Goal: Check status: Check status

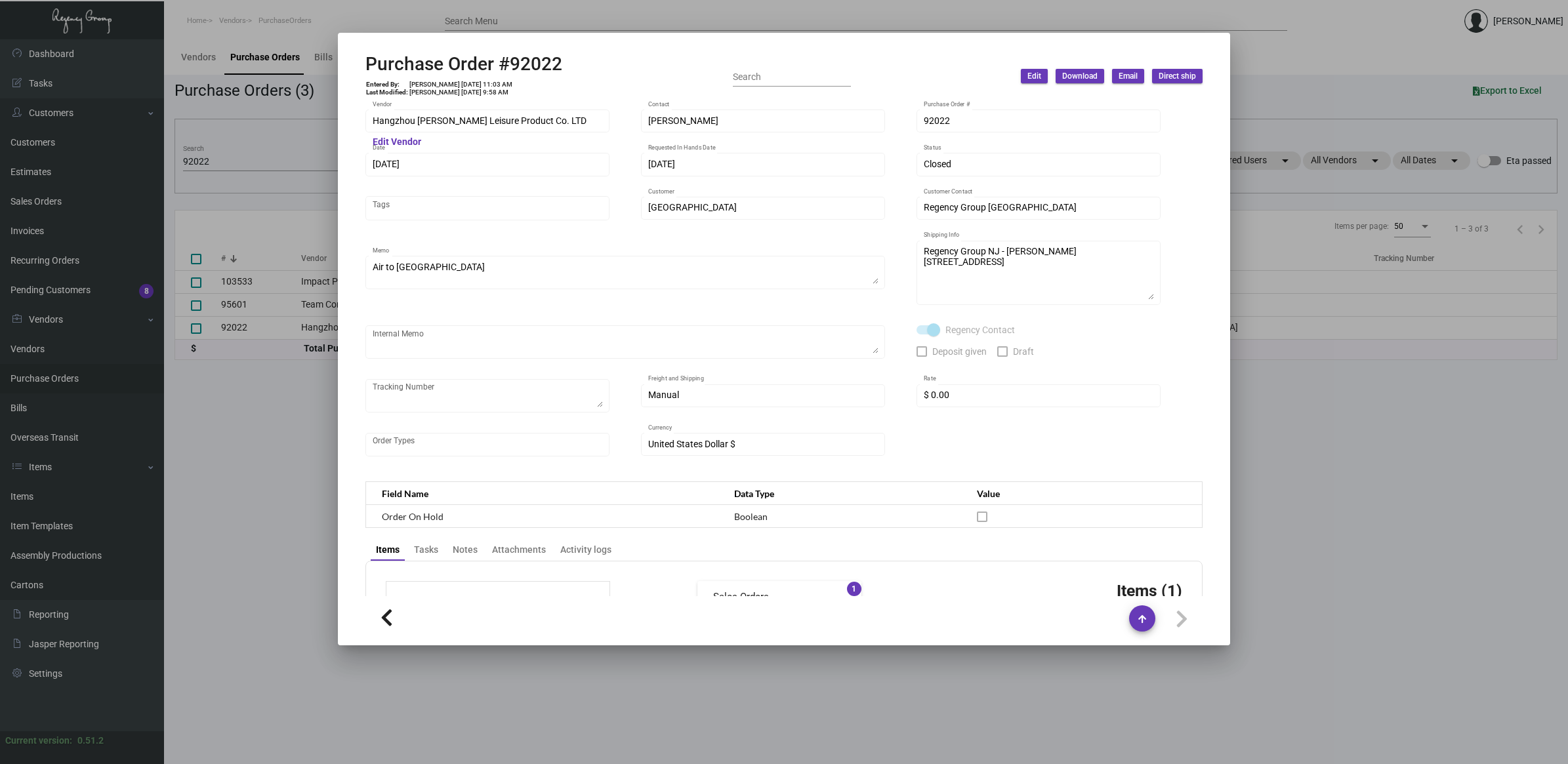
scroll to position [535, 0]
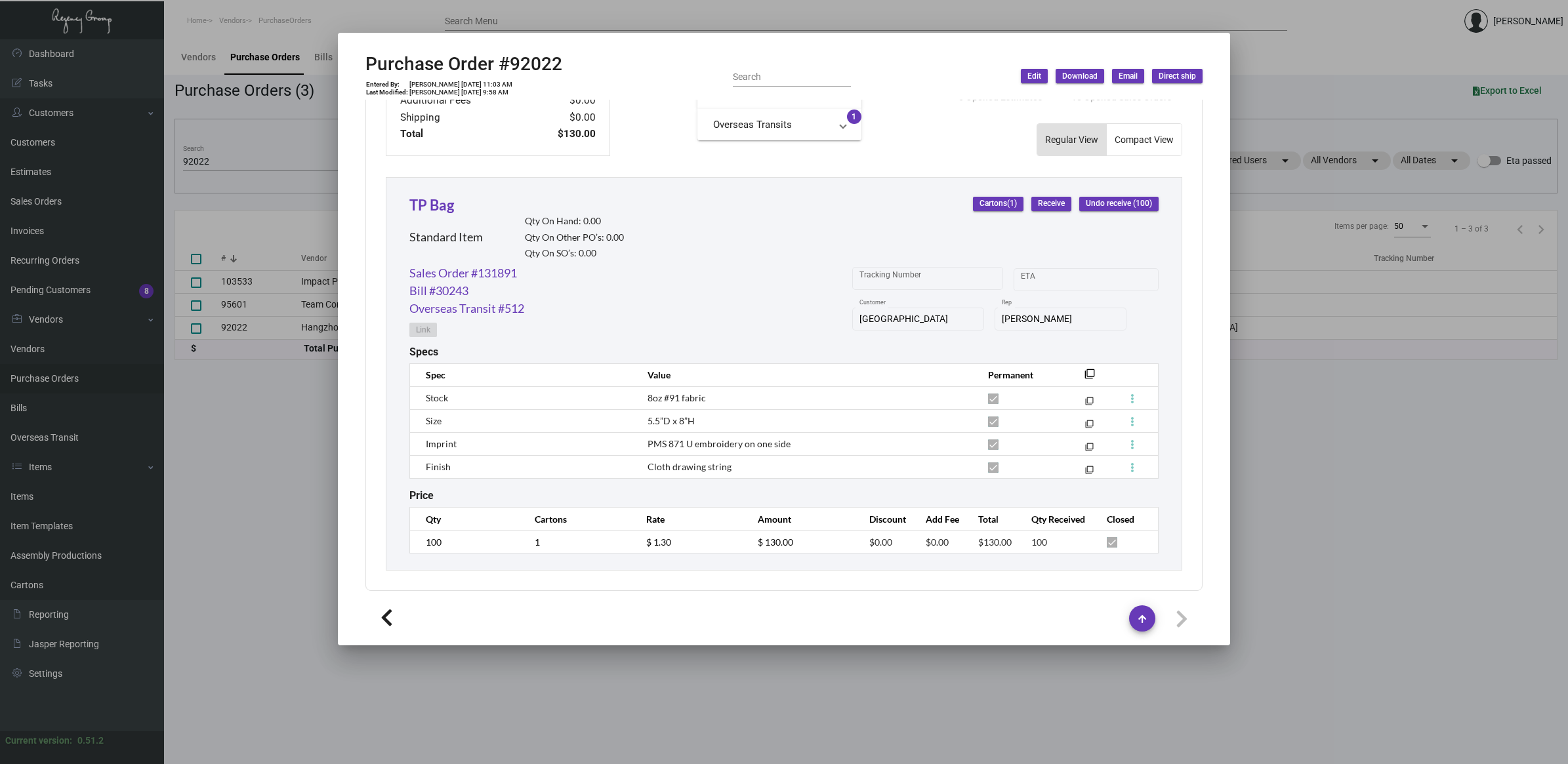
drag, startPoint x: 275, startPoint y: 459, endPoint x: 329, endPoint y: 415, distance: 69.7
click at [275, 459] on div at bounding box center [784, 382] width 1568 height 764
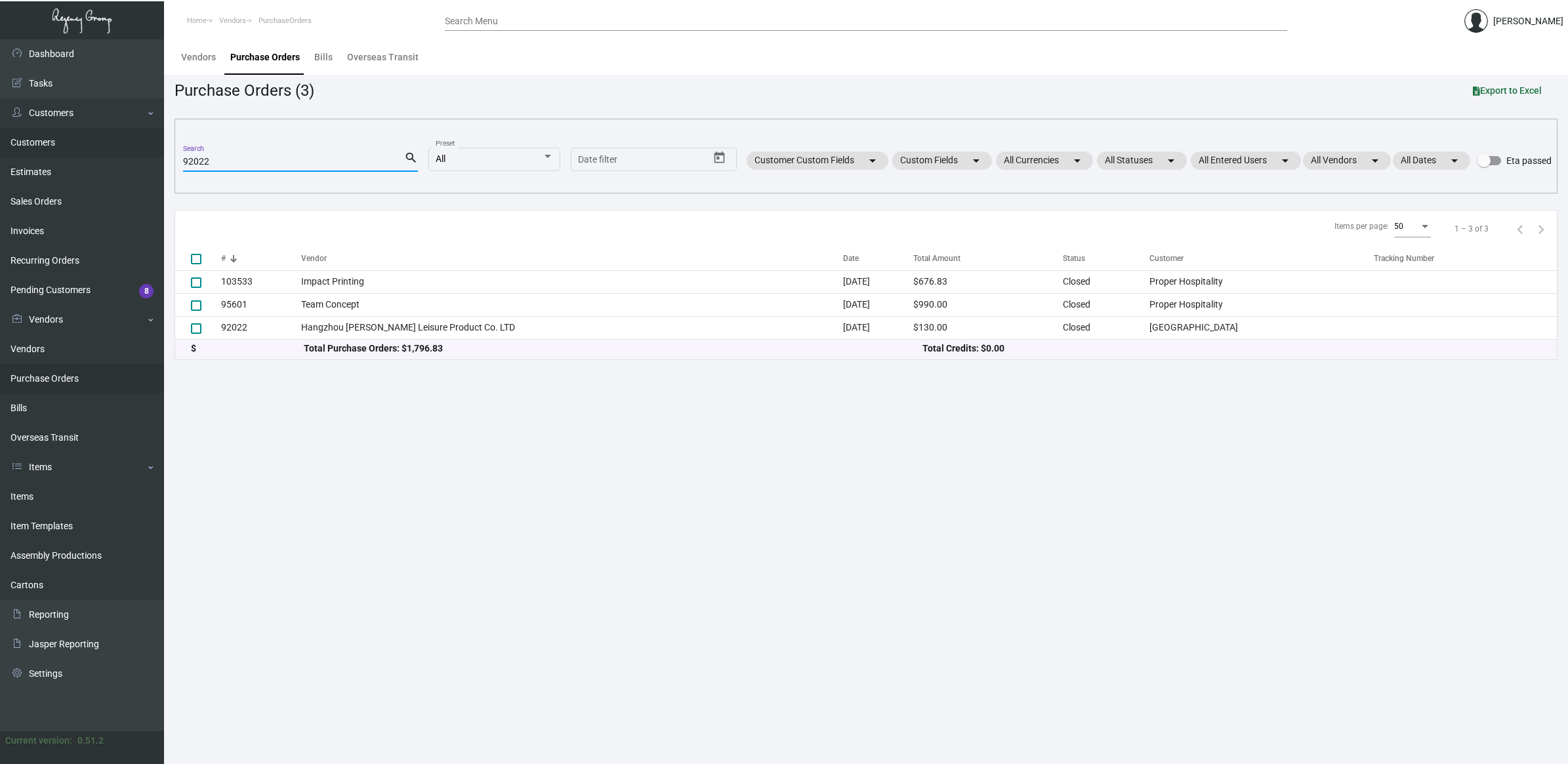
drag, startPoint x: 227, startPoint y: 161, endPoint x: 96, endPoint y: 152, distance: 131.3
click at [96, 152] on div "Dashboard Dashboard Tasks Customers Customers Estimates Sales Orders Invoices R…" at bounding box center [784, 401] width 1568 height 725
paste input "85090"
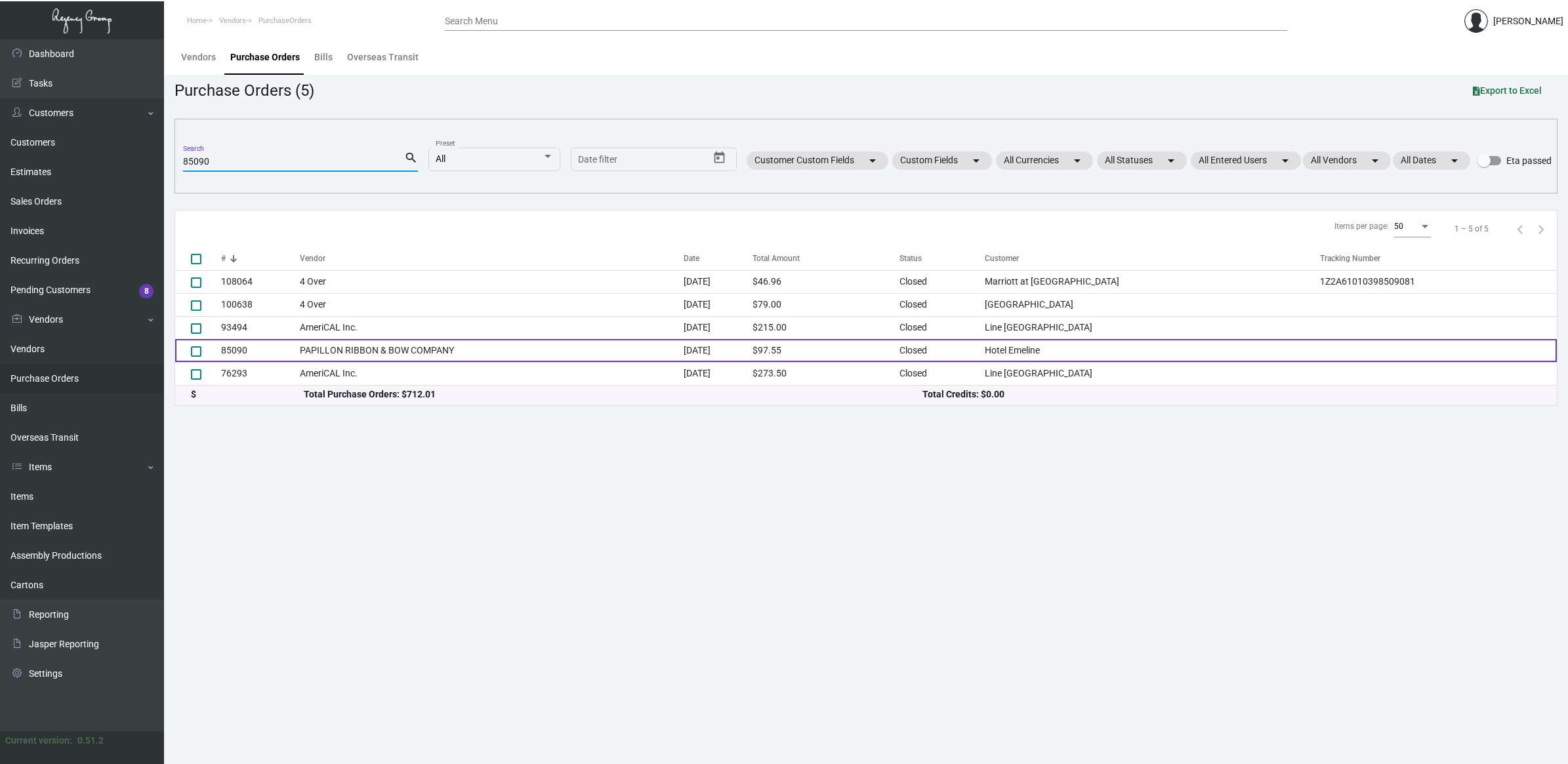
type input "85090"
click at [357, 346] on td "PAPILLON RIBBON & BOW COMPANY" at bounding box center [492, 350] width 385 height 23
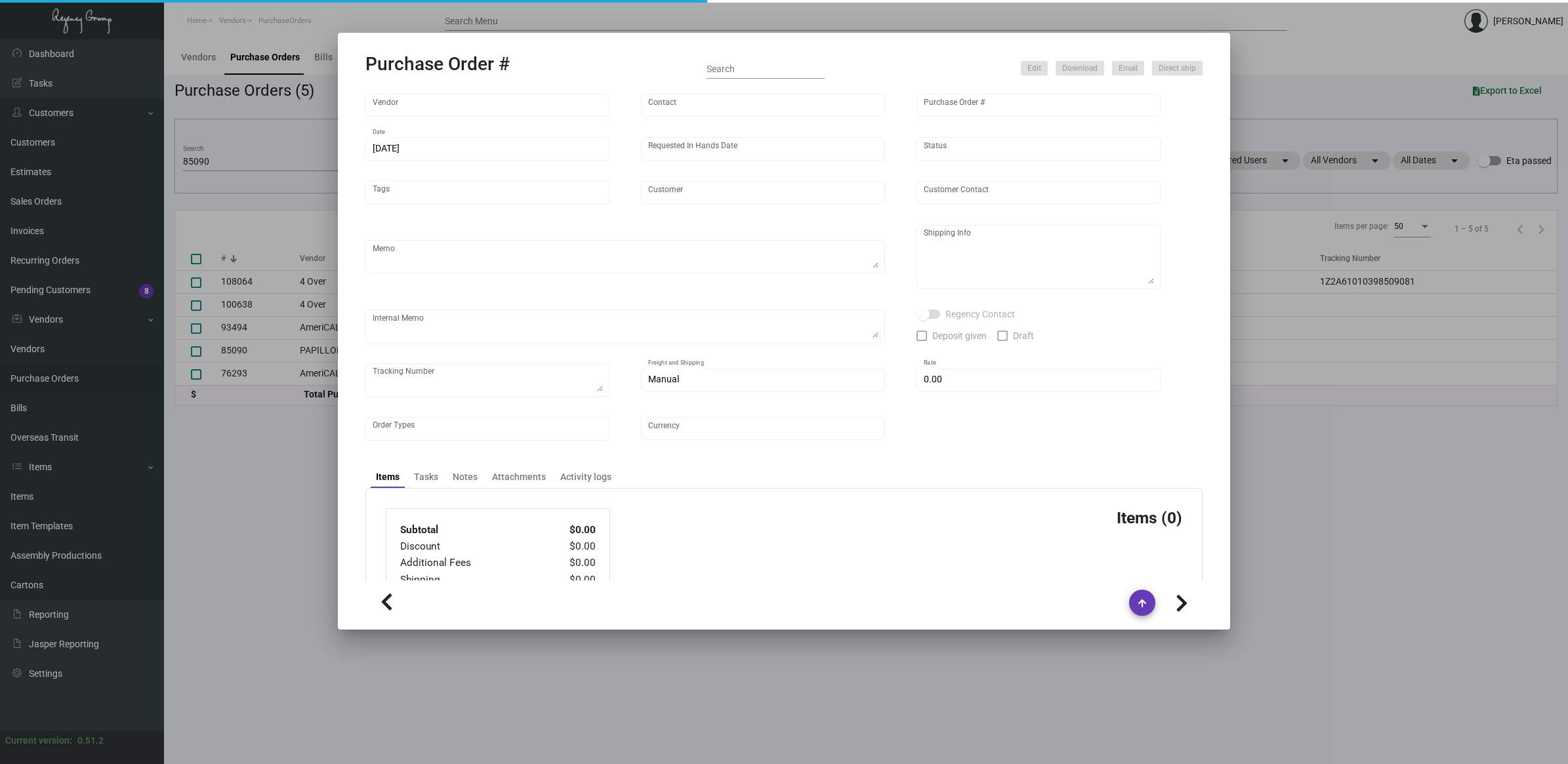
type input "PAPILLON RIBBON & BOW COMPANY"
type input "[PERSON_NAME]"
type input "85090"
type input "[DATE]"
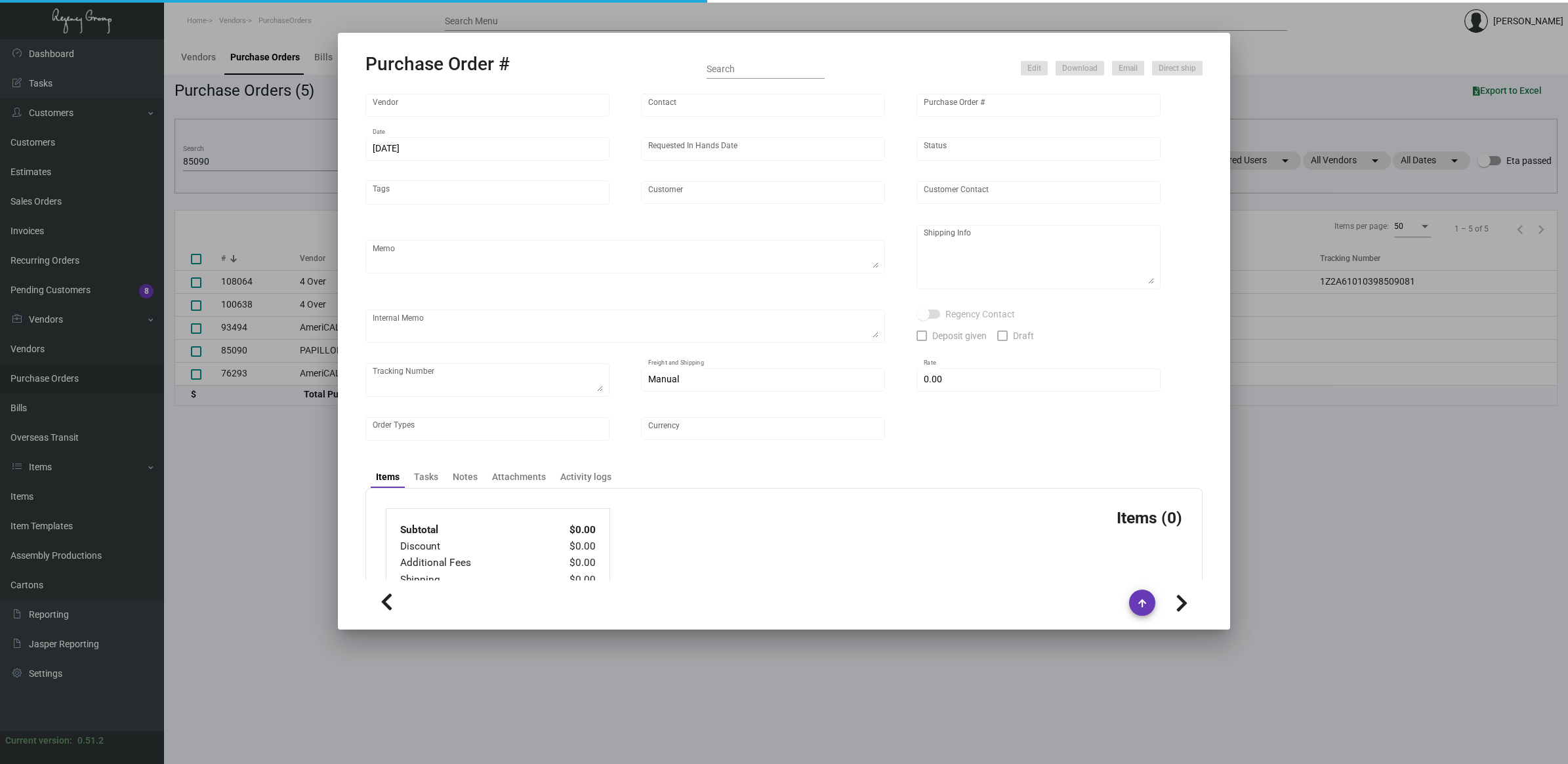
type input "Hotel Emeline"
type input "AP Emeline"
type textarea "Repeat of previous PO 83324 (NO rush). BLIND Ship via UPS Ground Acct# 1AY276."
type textarea "[PERSON_NAME] [PERSON_NAME] [STREET_ADDRESS]"
type input "$ 0.00"
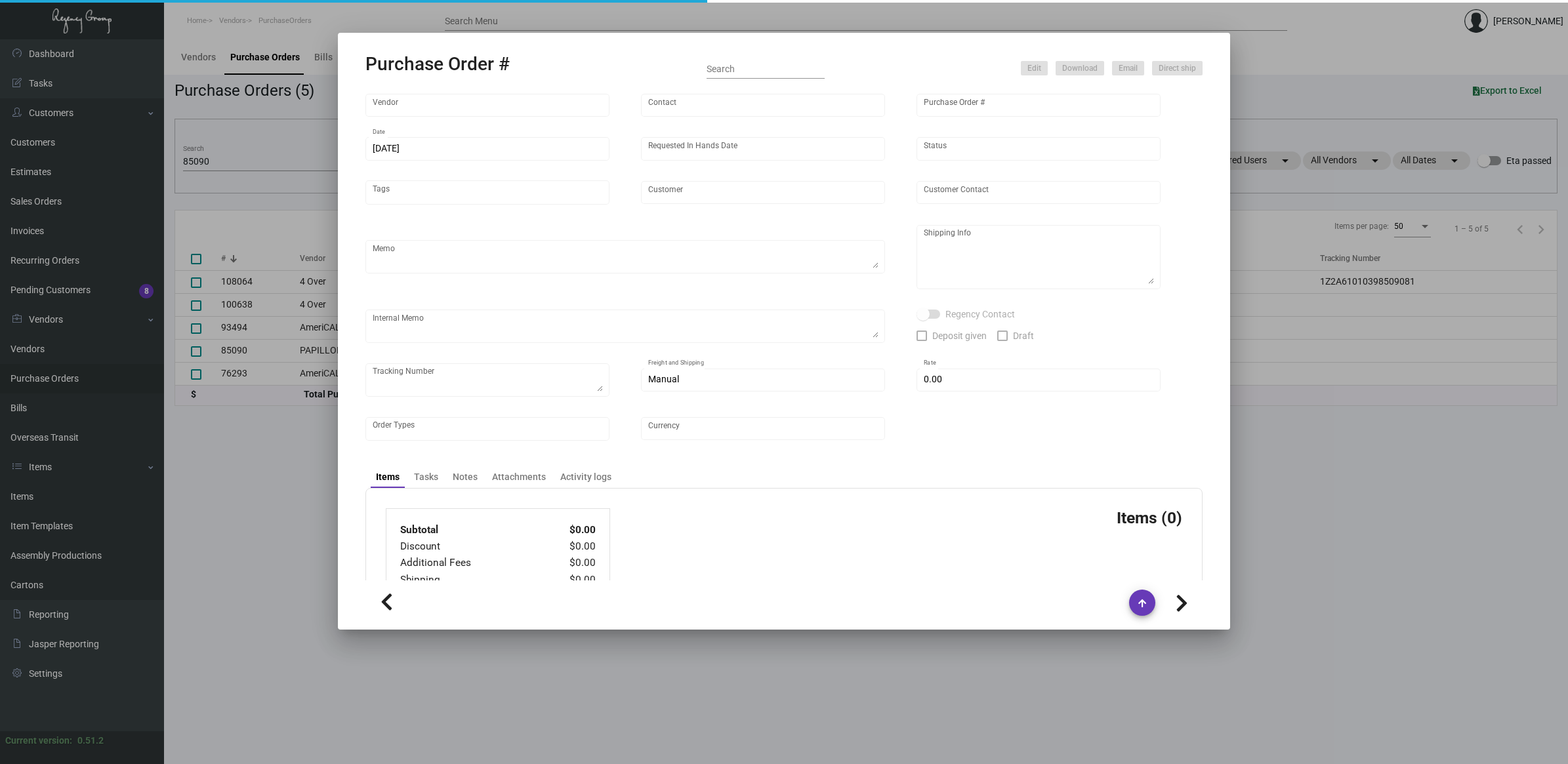
type input "United States Dollar $"
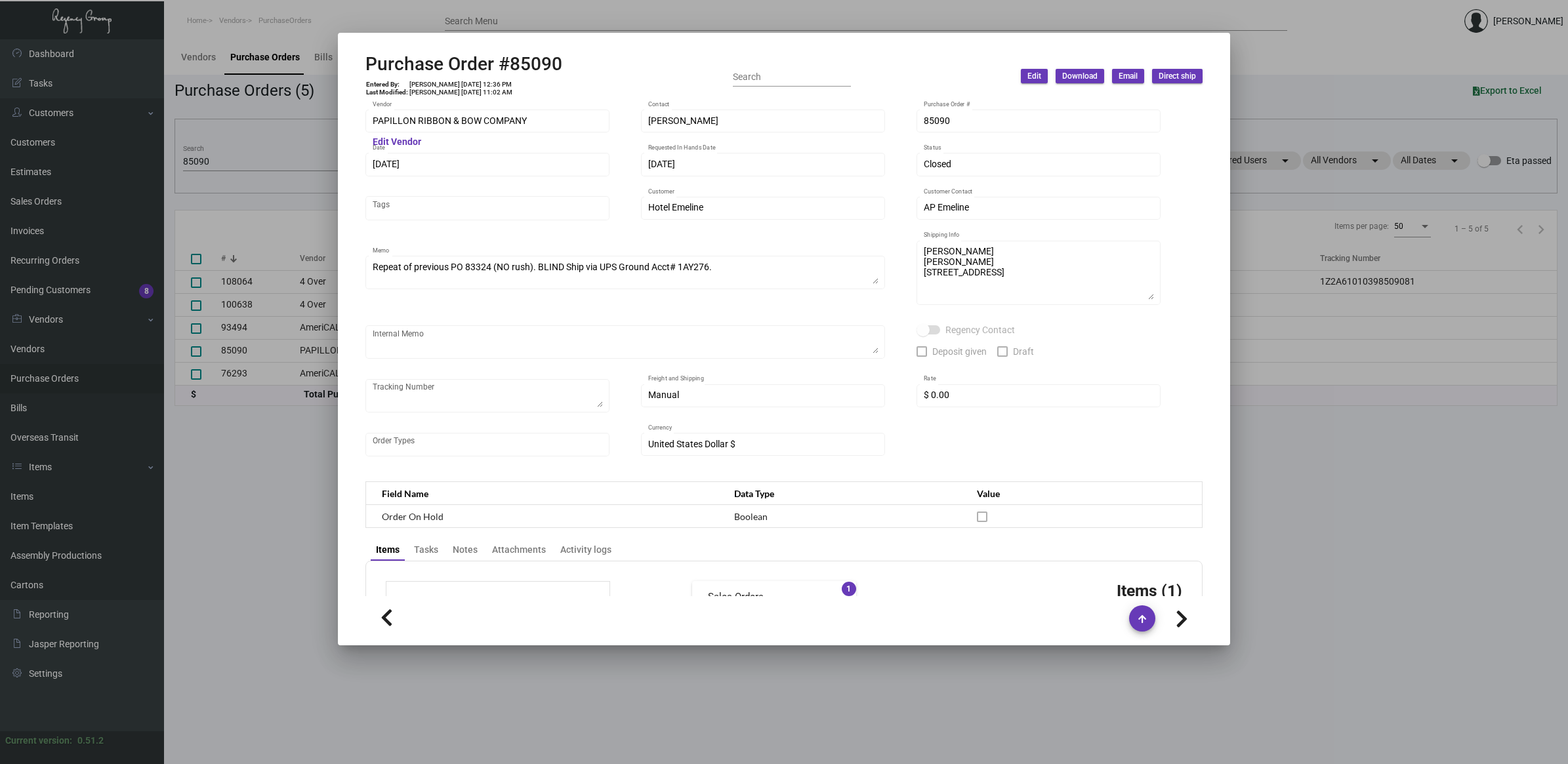
scroll to position [410, 0]
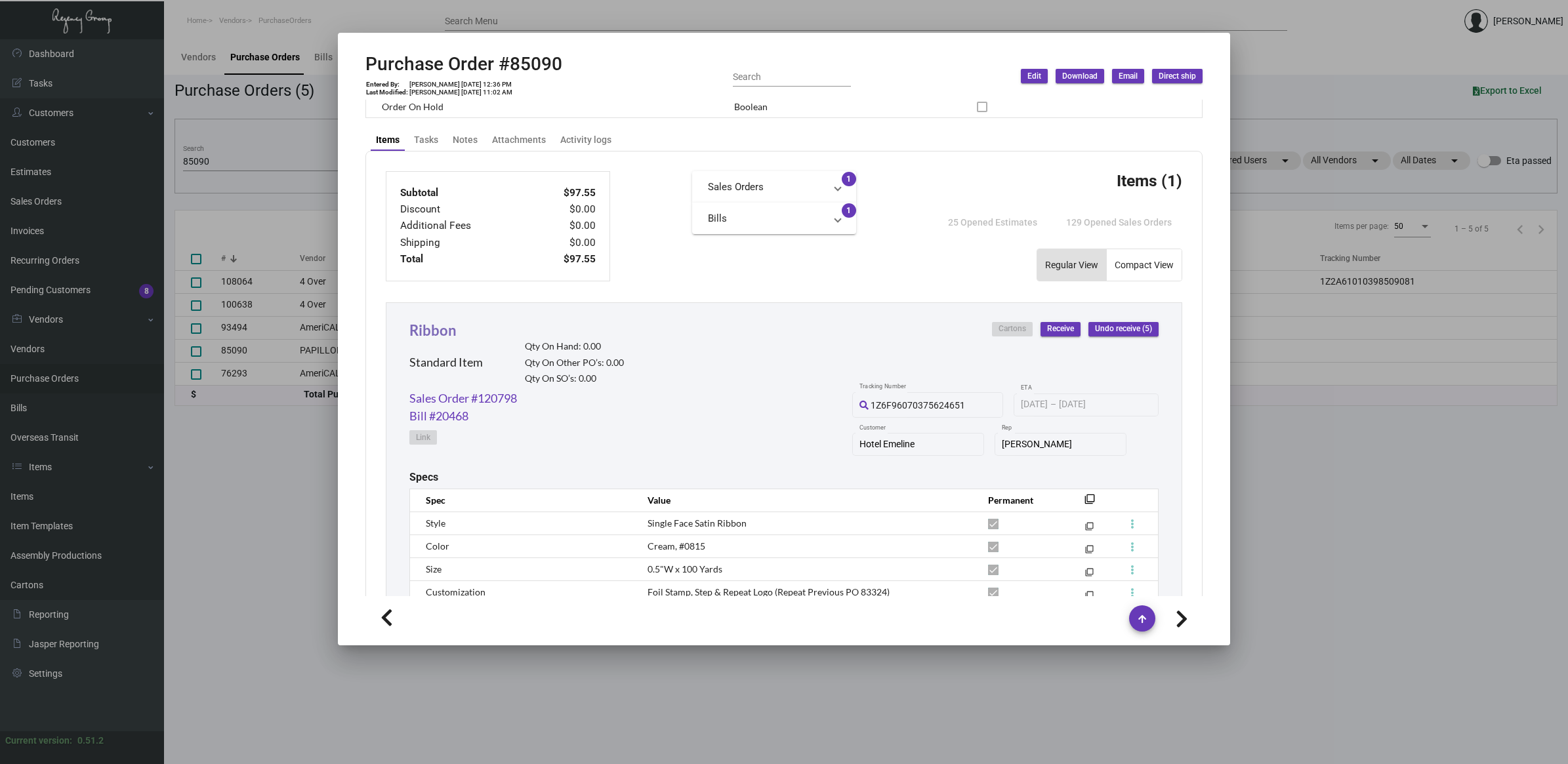
click at [446, 333] on link "Ribbon" at bounding box center [433, 330] width 47 height 18
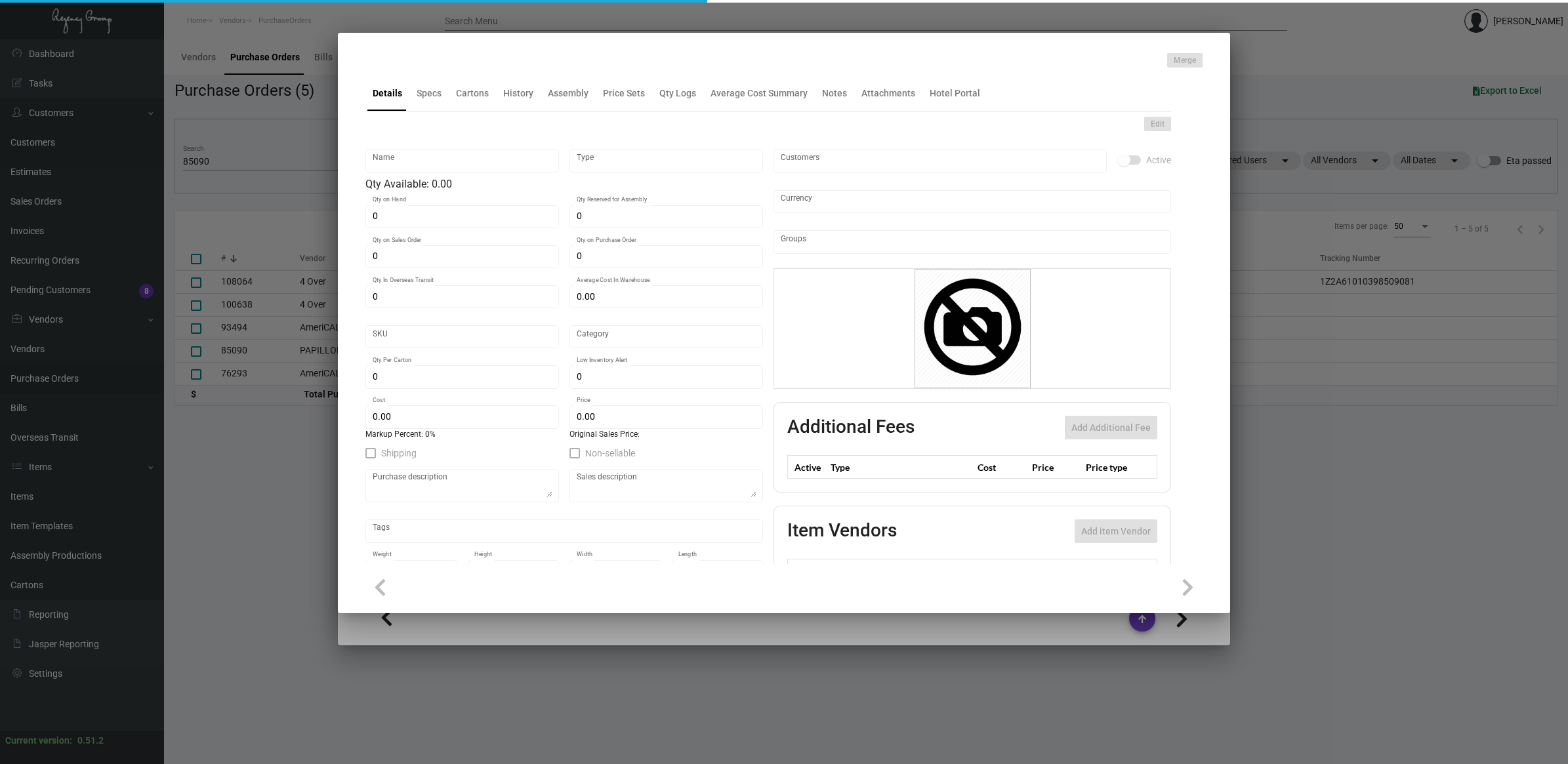
type input "Ribbon"
type input "Standard Item"
type input "$ 0.00"
type input "Standard"
type input "5"
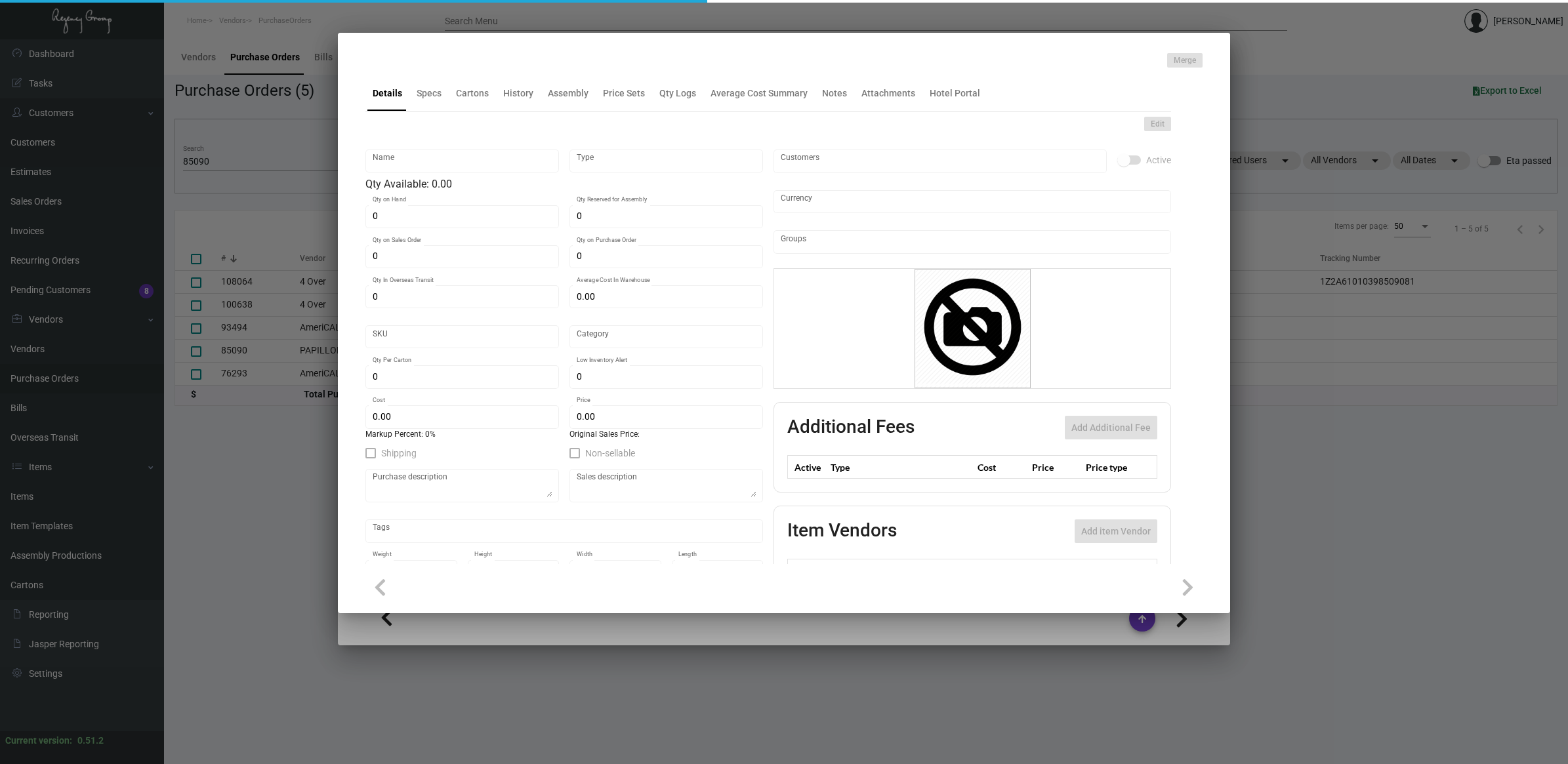
type input "$ 19.51"
type input "$ 62.00"
checkbox input "true"
type input "United States Dollar $"
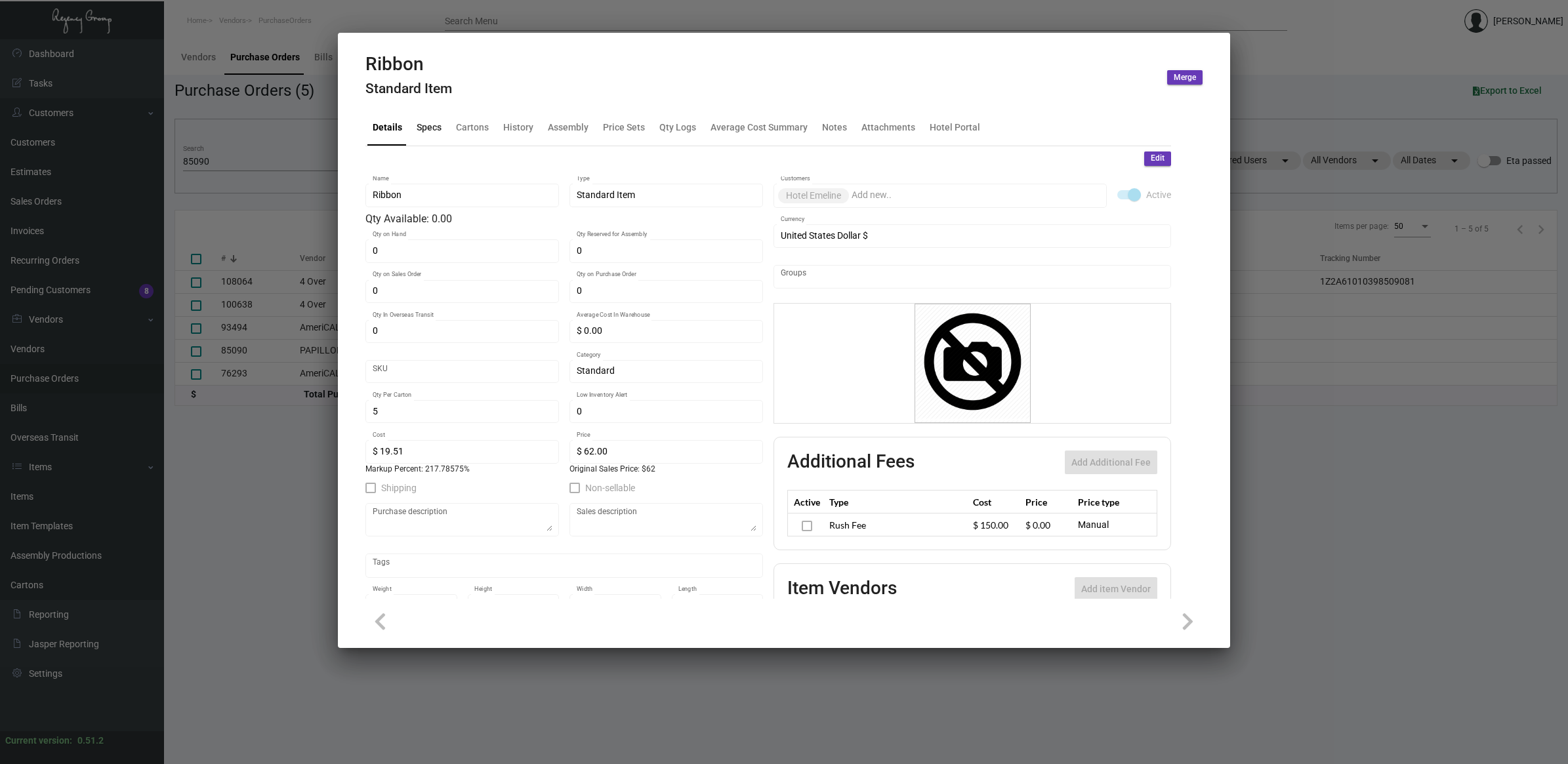
click at [418, 125] on div "Specs" at bounding box center [430, 128] width 25 height 14
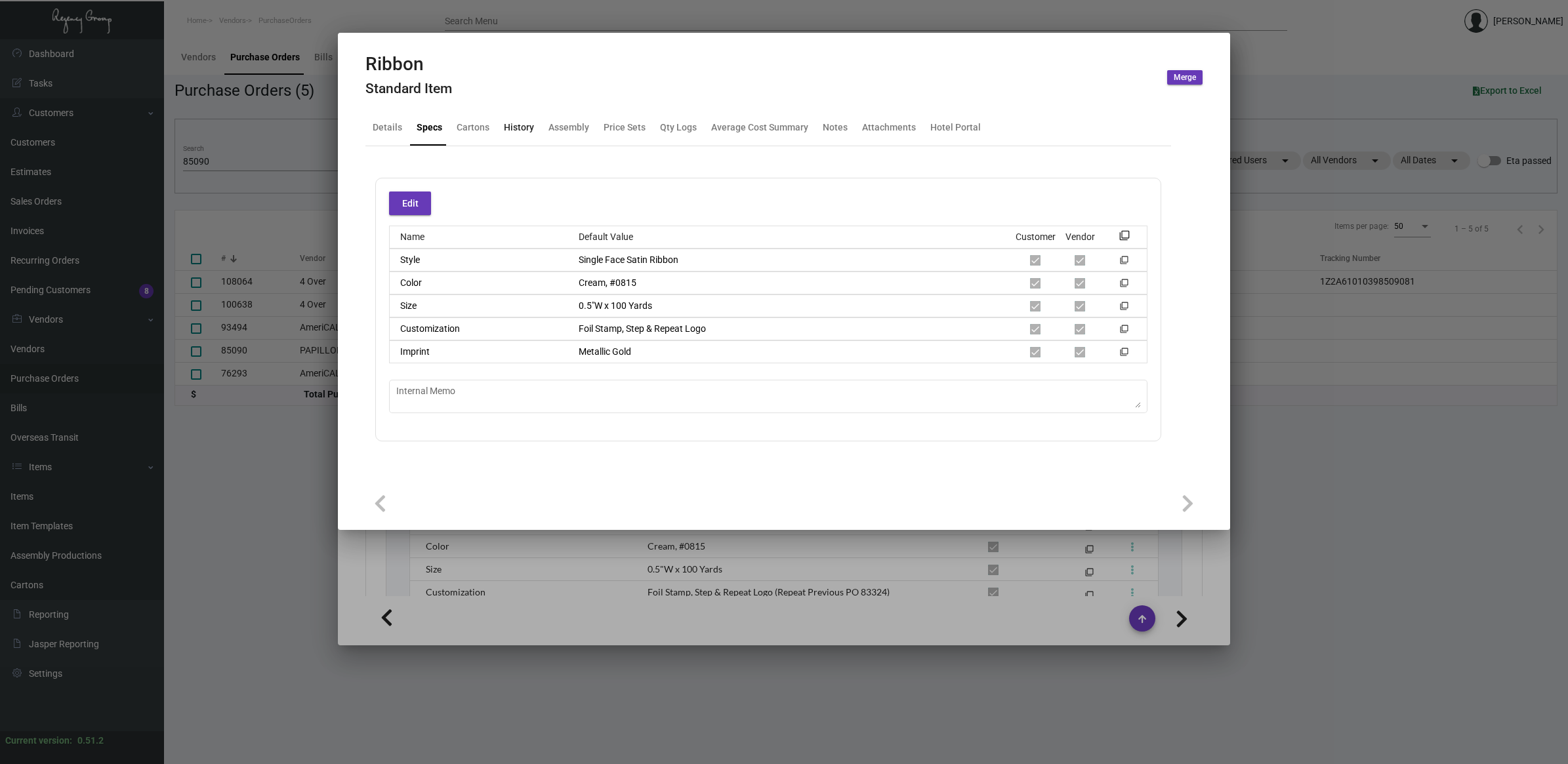
click at [523, 128] on div "History" at bounding box center [518, 128] width 30 height 14
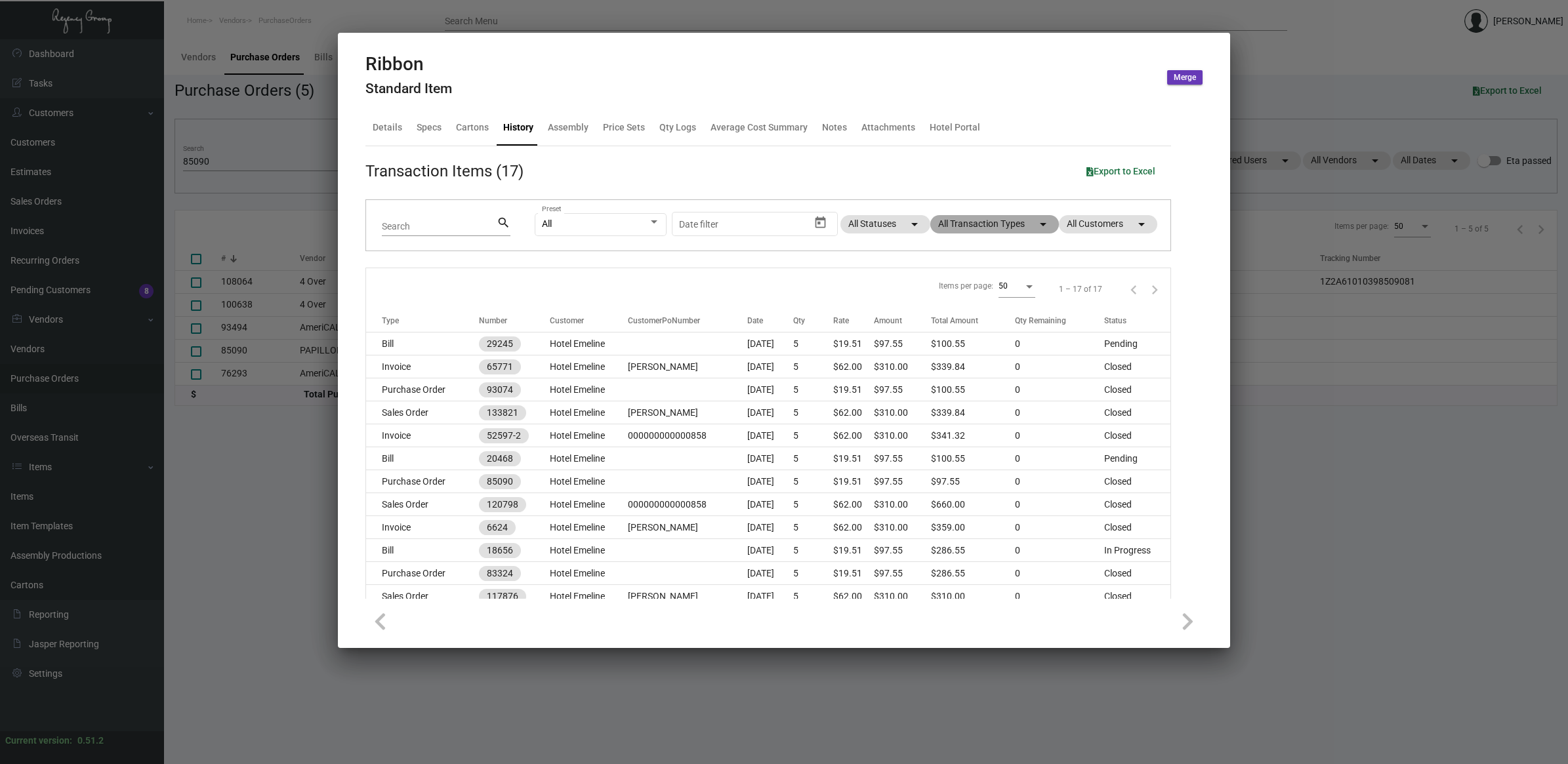
click at [1009, 221] on mat-chip "All Transaction Types arrow_drop_down" at bounding box center [995, 223] width 129 height 19
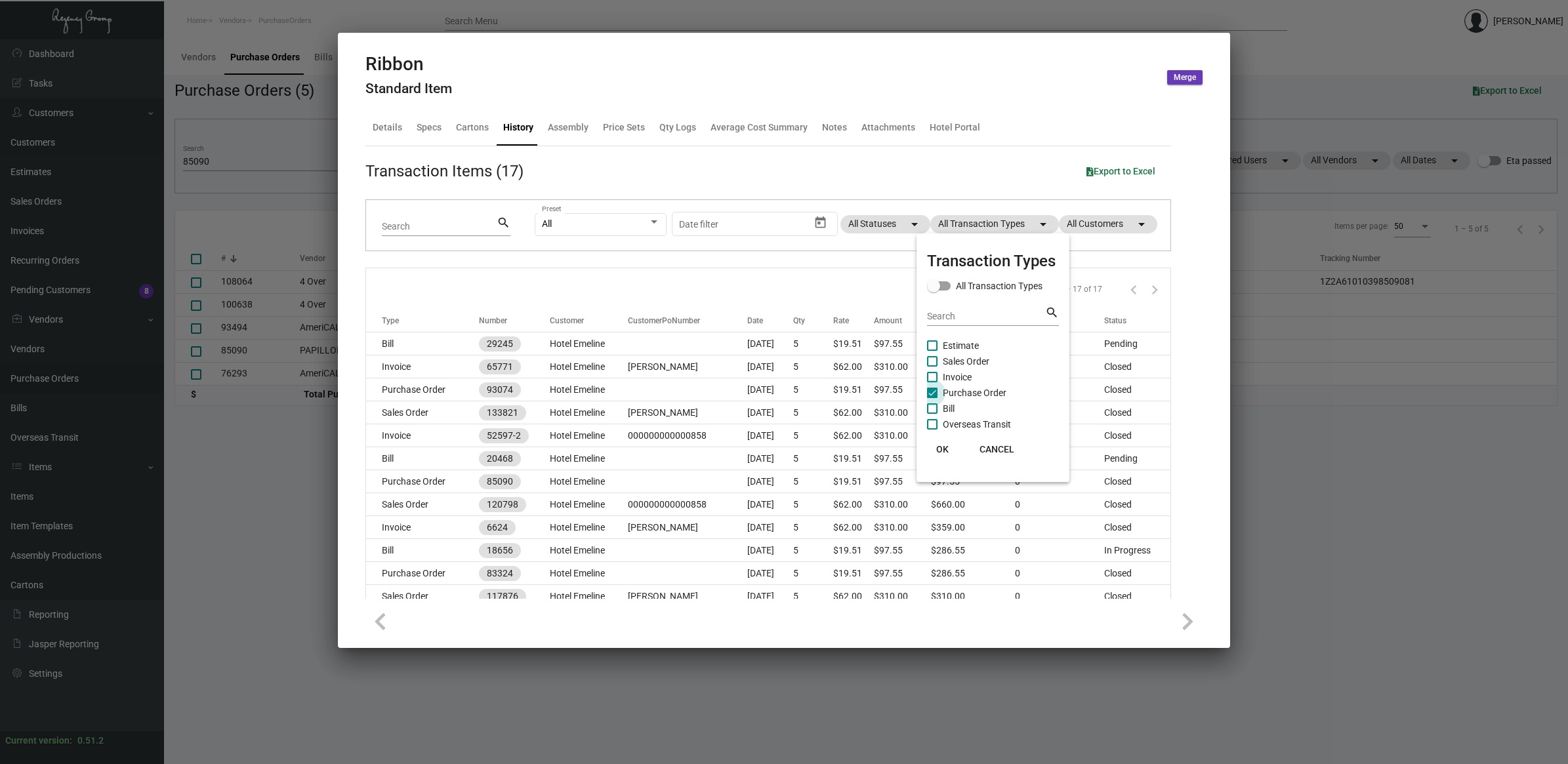
click at [972, 386] on span "Purchase Order" at bounding box center [974, 392] width 63 height 16
click at [932, 398] on input "Purchase Order" at bounding box center [931, 398] width 1 height 1
click at [972, 388] on span "Purchase Order" at bounding box center [974, 392] width 63 height 16
click at [932, 398] on input "Purchase Order" at bounding box center [931, 398] width 1 height 1
checkbox input "true"
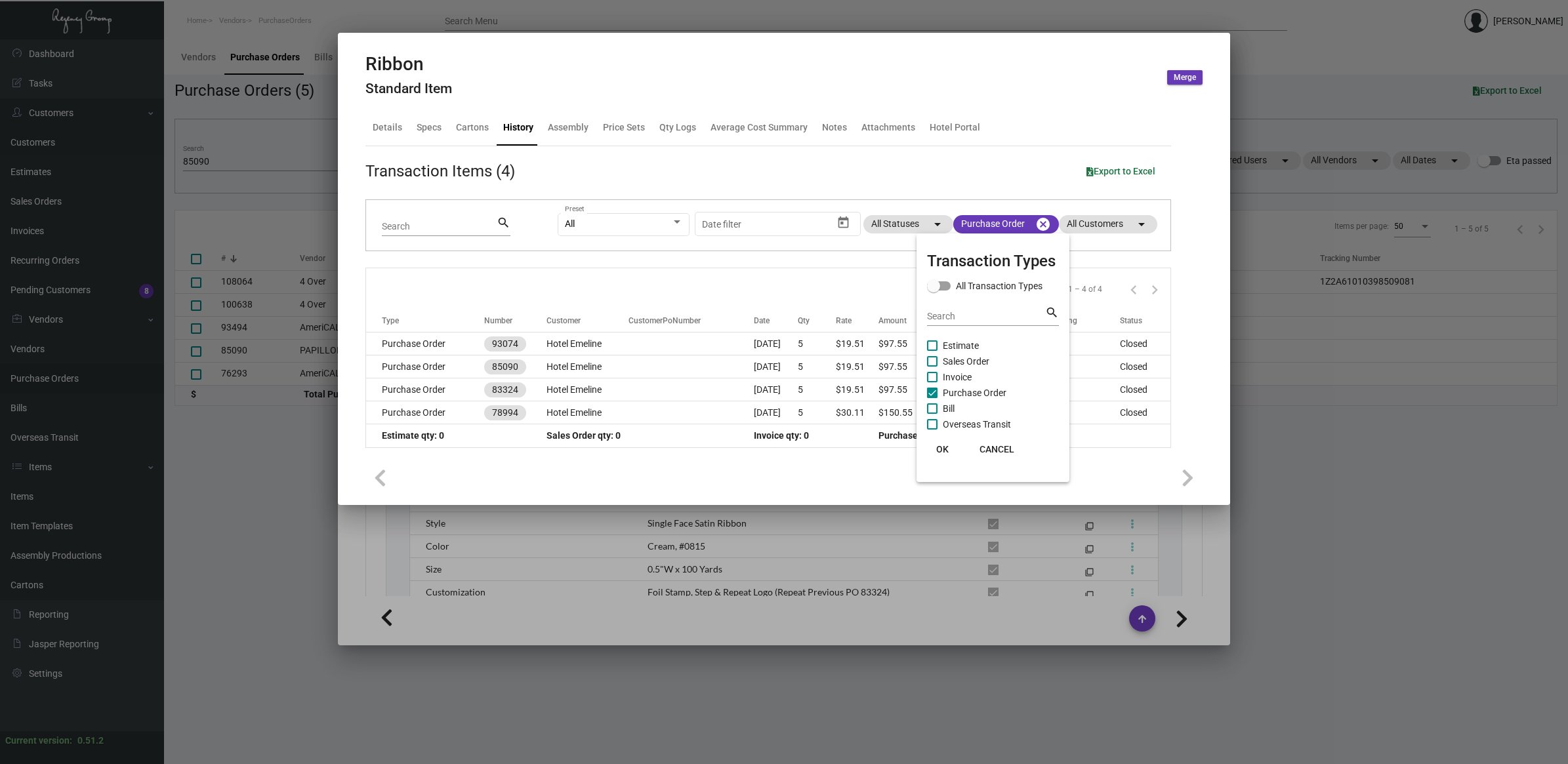
click at [943, 444] on span "OK" at bounding box center [942, 449] width 13 height 11
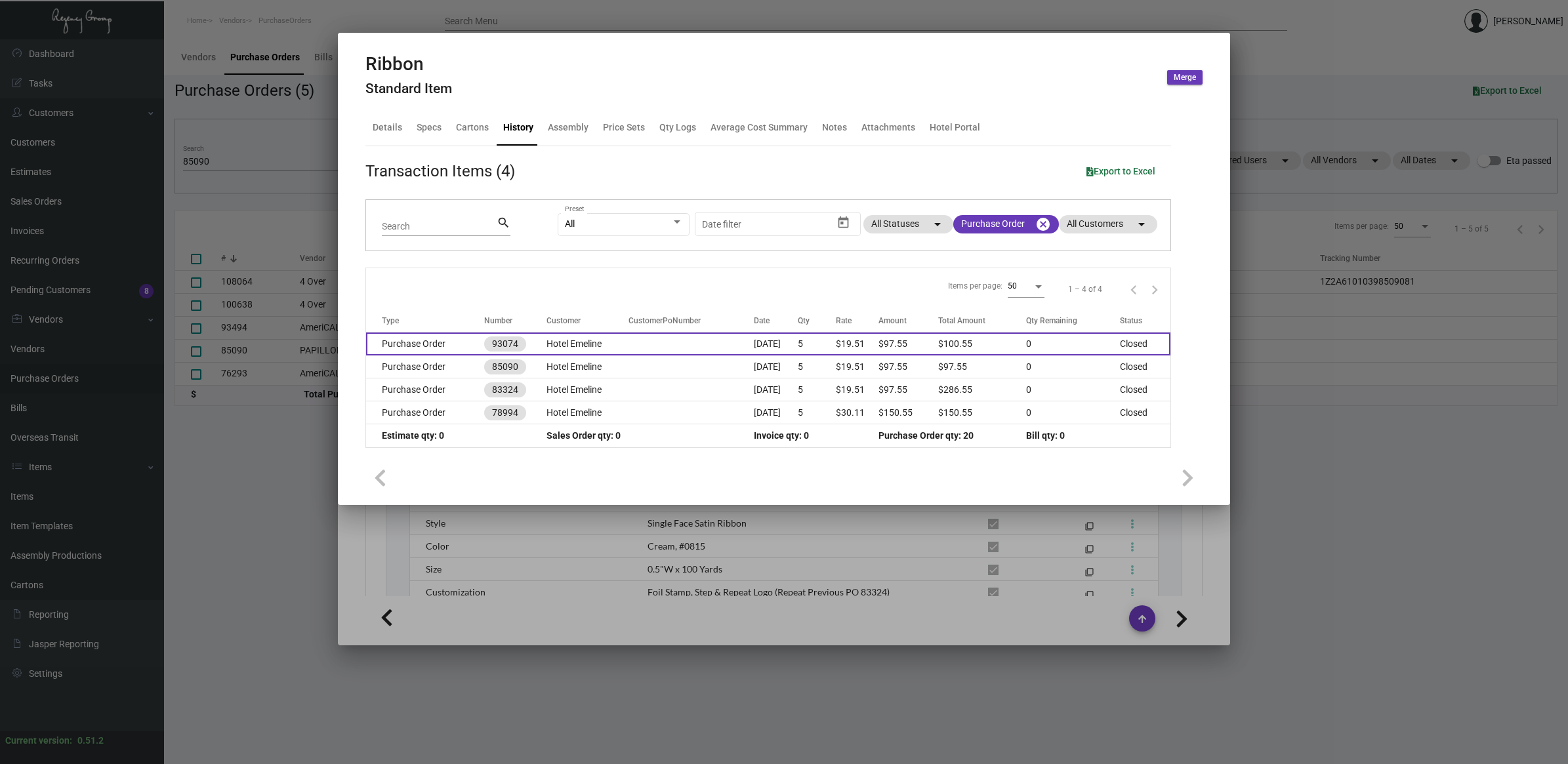
drag, startPoint x: 562, startPoint y: 344, endPoint x: 549, endPoint y: 344, distance: 13.0
click at [558, 344] on td "Hotel Emeline" at bounding box center [588, 344] width 82 height 23
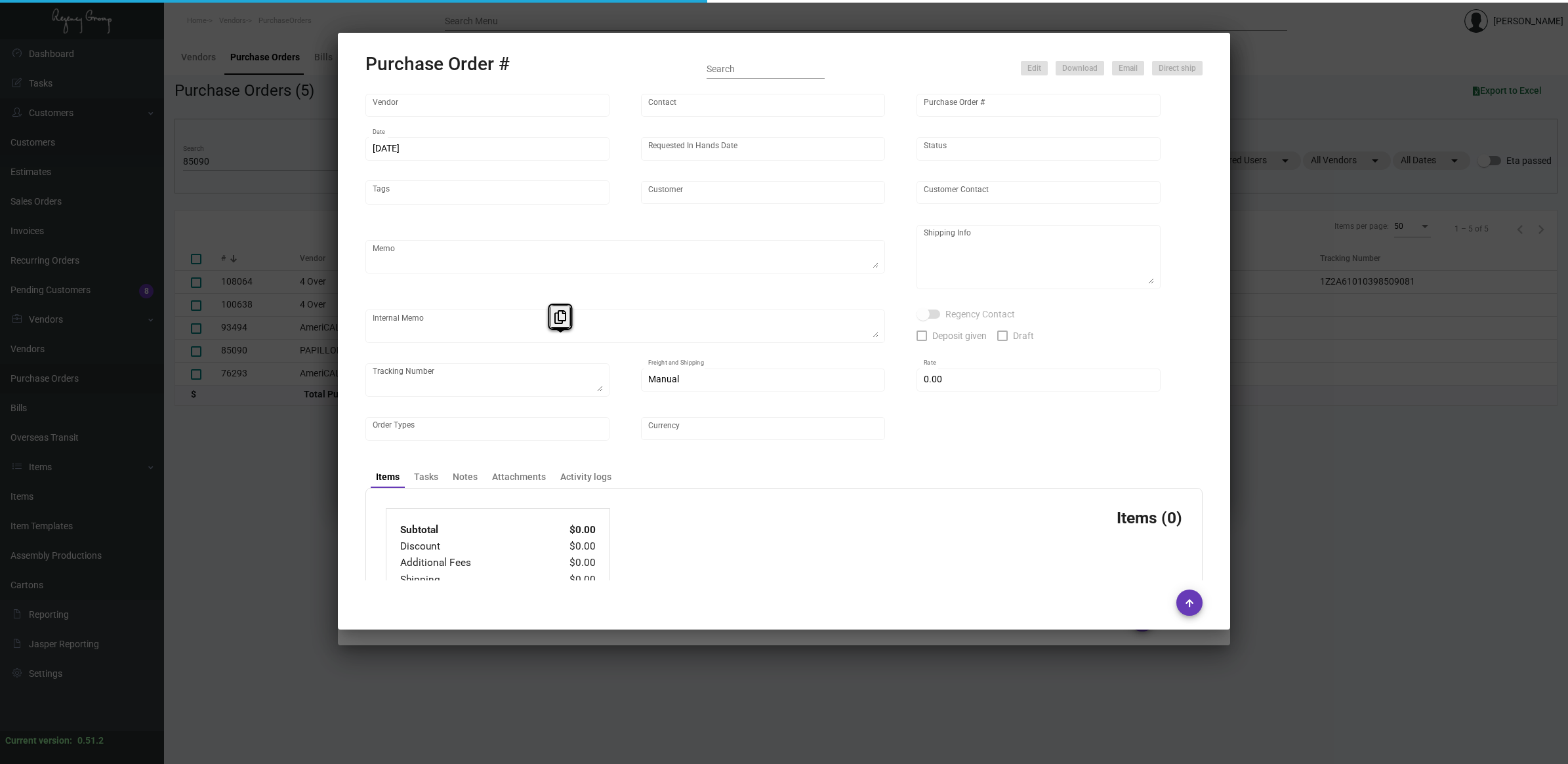
type input "PAPILLON RIBBON & BOW COMPANY"
type input "[PERSON_NAME]"
type input "93074"
type input "[DATE]"
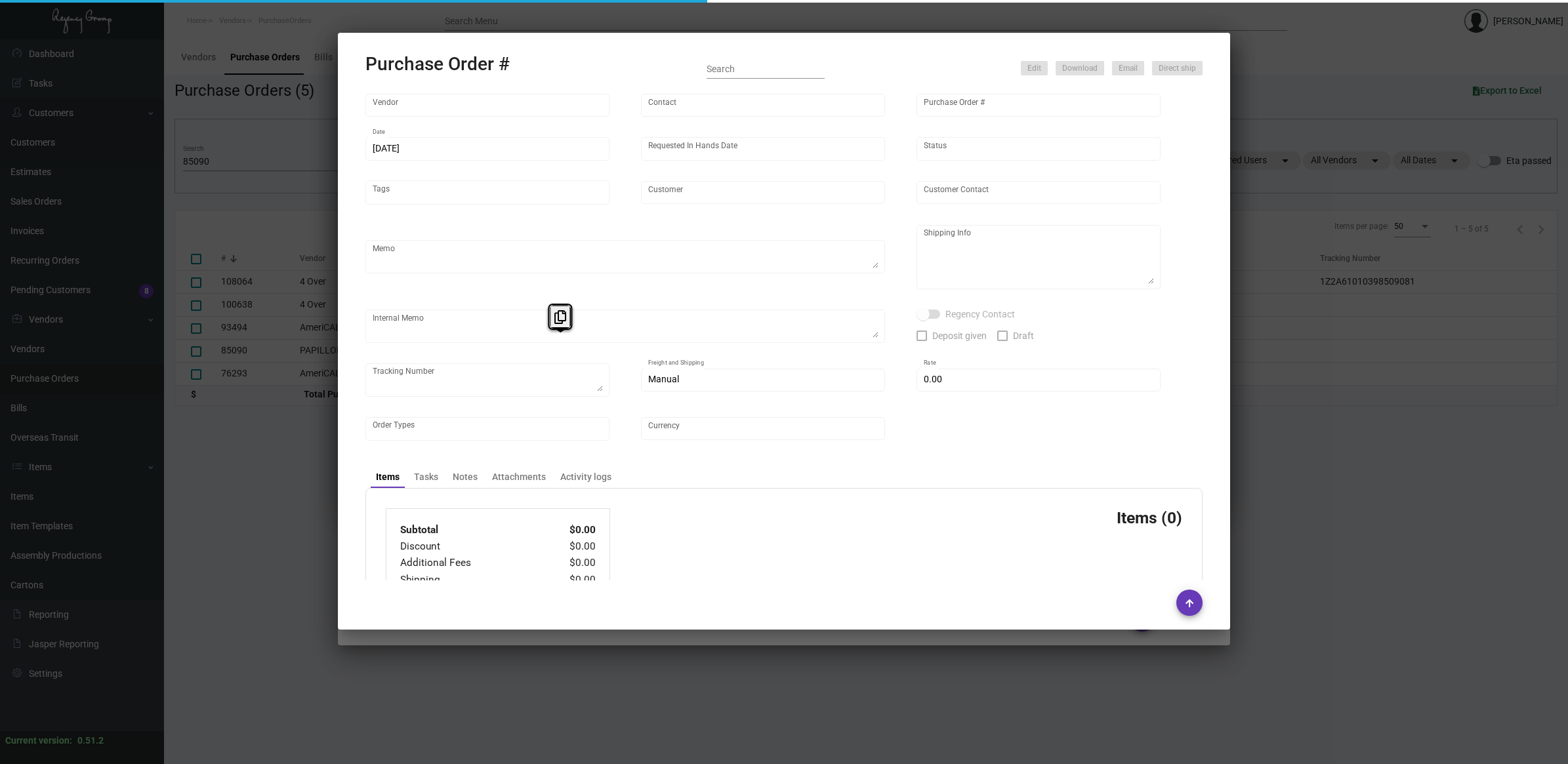
type input "Hotel Emeline"
type input "[PERSON_NAME]"
type textarea "BLIND Ship via UPS Ground Acct# 1AY276."
type textarea "[PERSON_NAME] [PERSON_NAME] [STREET_ADDRESS]"
type input "$ 3.00"
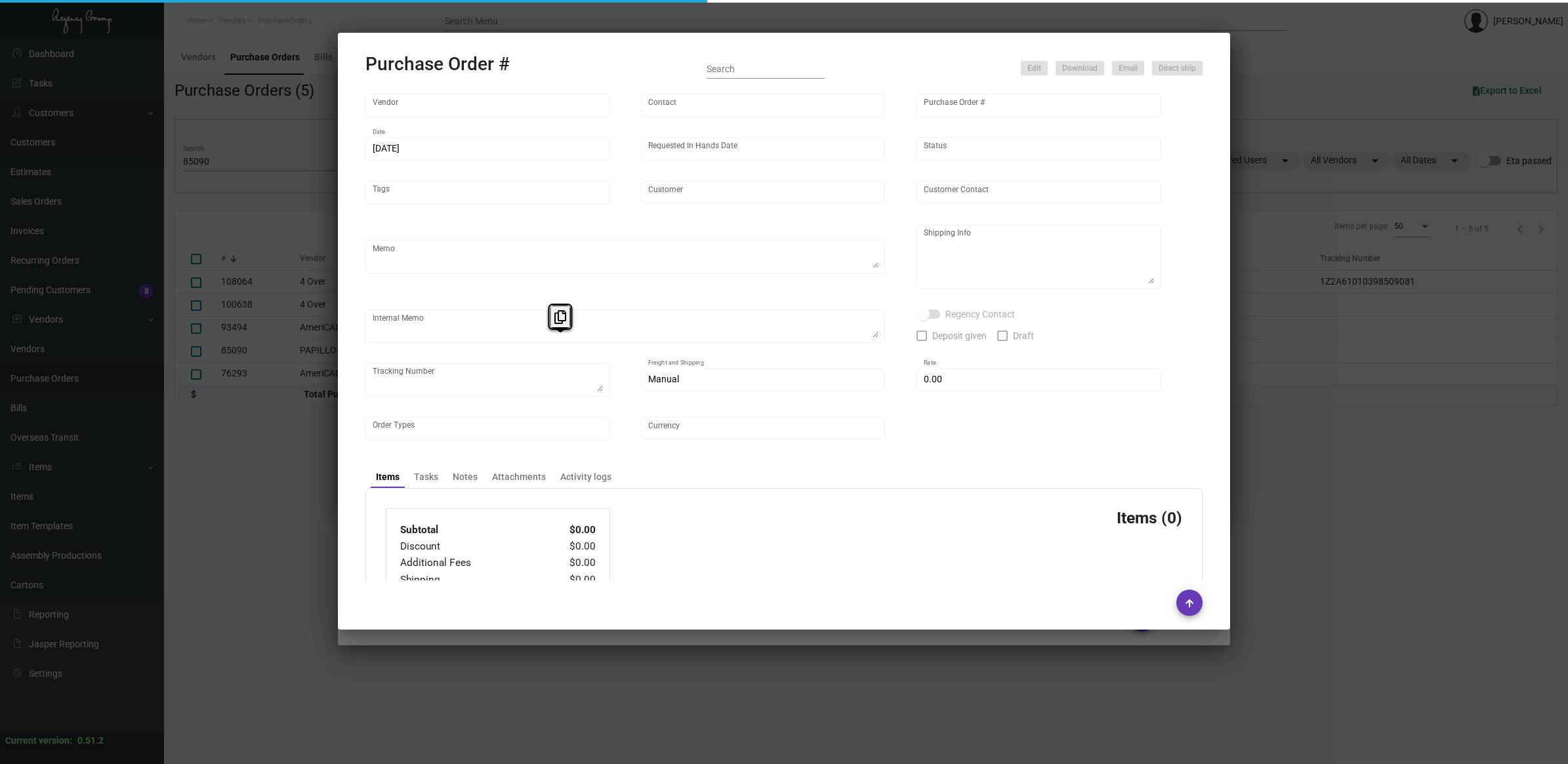
type input "United States Dollar $"
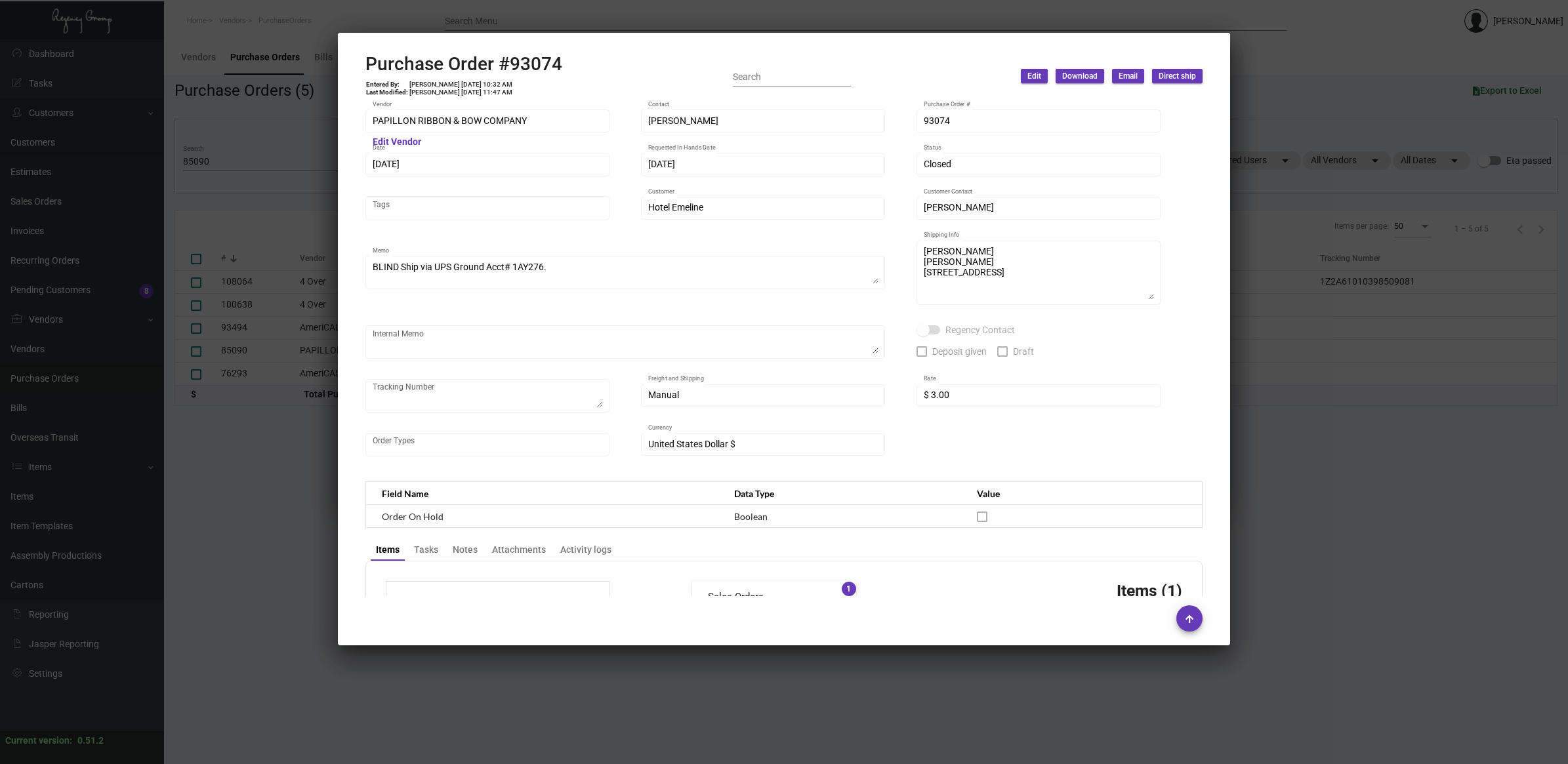
click at [691, 294] on div "BLIND Ship via UPS Ground Acct# 1AY276. Memo" at bounding box center [625, 278] width 519 height 46
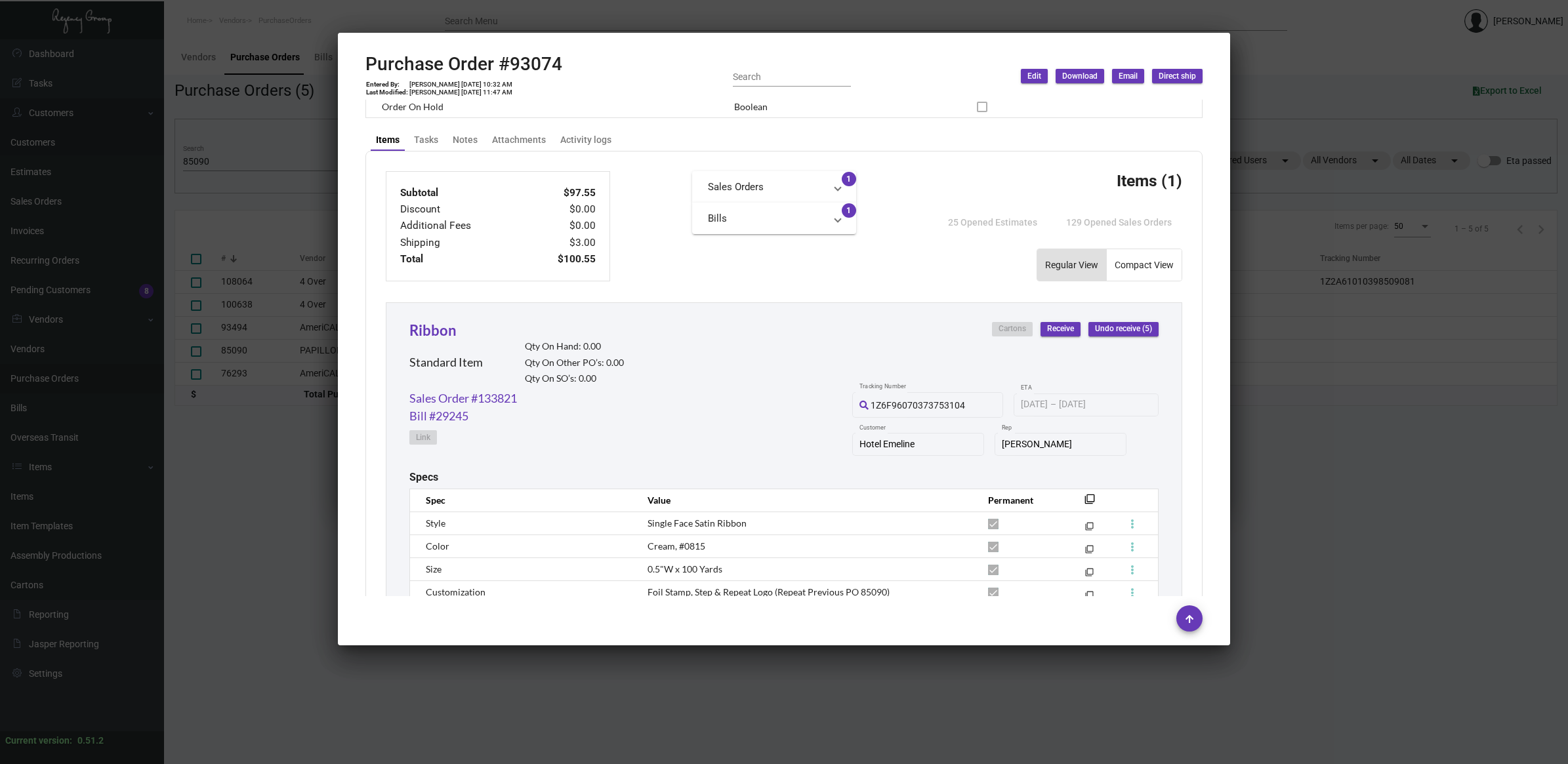
scroll to position [558, 0]
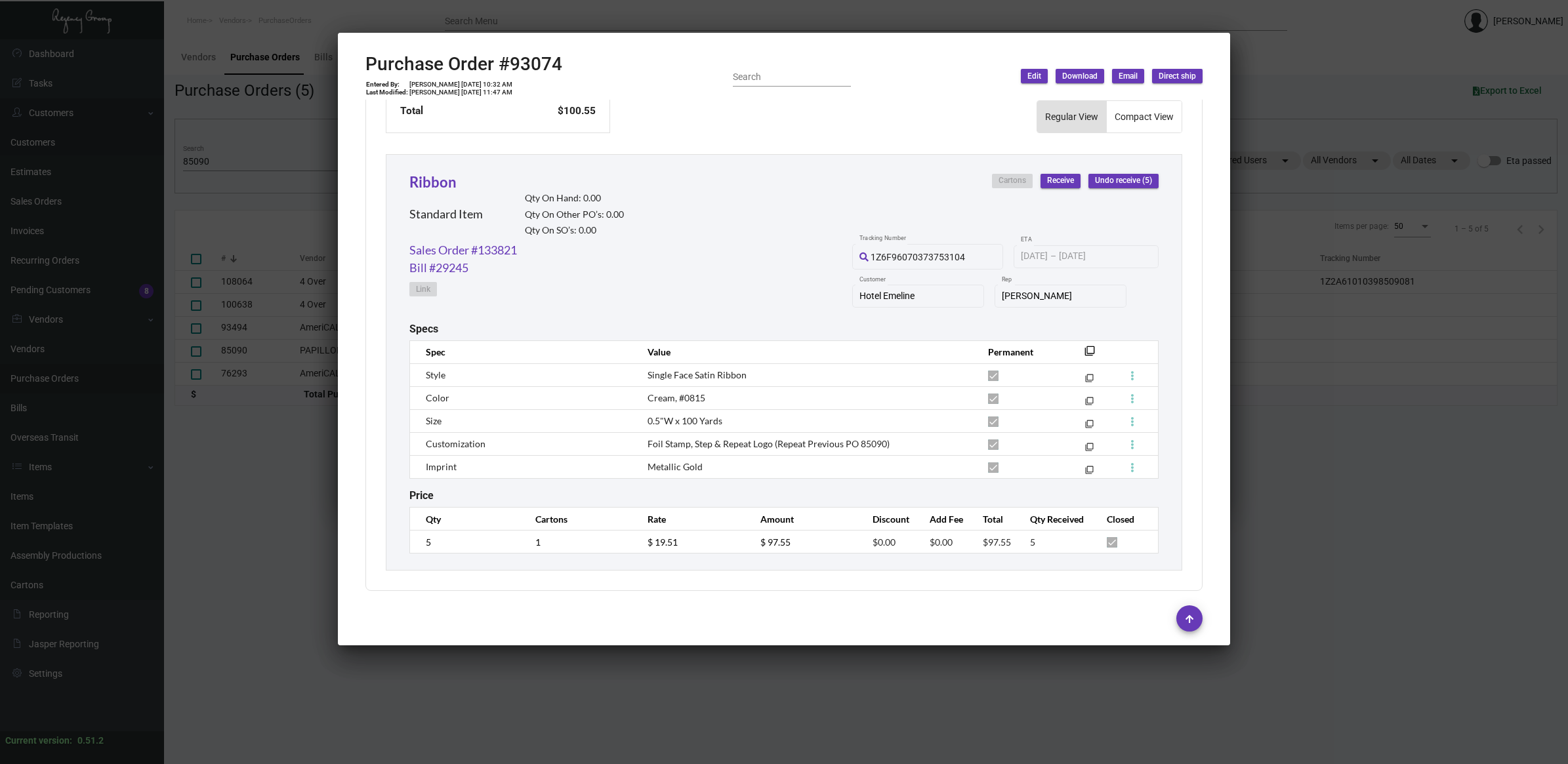
click at [535, 54] on h2 "Purchase Order #93074" at bounding box center [464, 63] width 197 height 22
copy h2 "93074"
click at [532, 31] on icon at bounding box center [535, 31] width 12 height 14
copy h2 "93074"
